Goal: Use online tool/utility

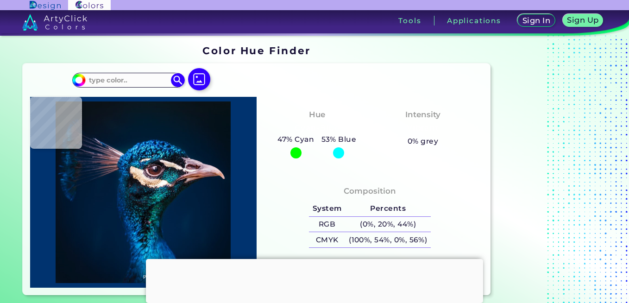
type input "#03111c"
type input "#03111C"
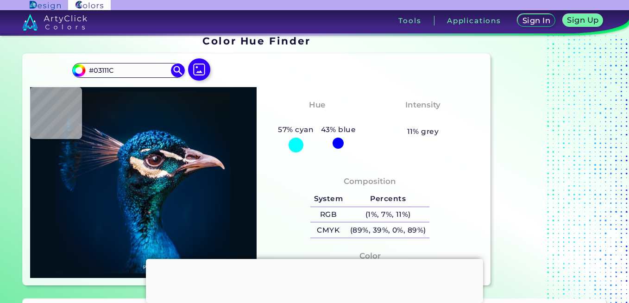
scroll to position [9, 0]
type input "#0a1320"
type input "#0A1320"
type input "#031524"
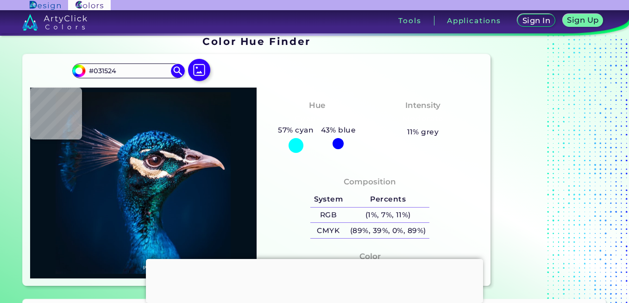
type input "#0058a3"
type input "#0058A3"
